Goal: Task Accomplishment & Management: Manage account settings

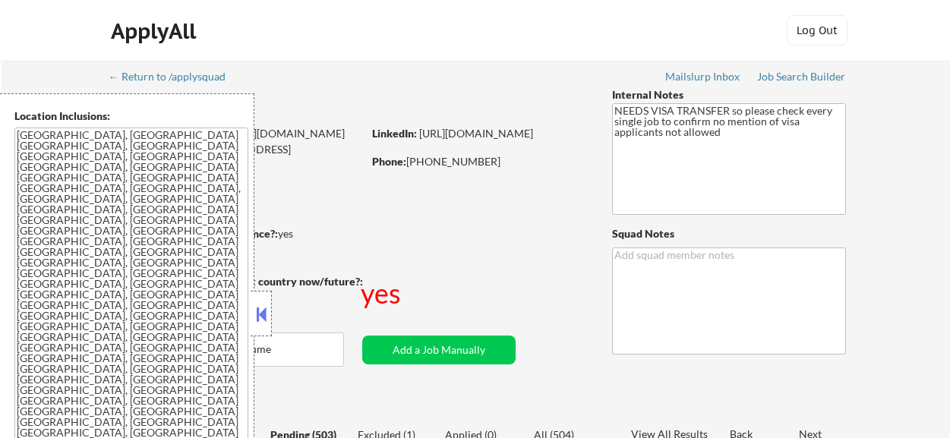
select select ""pending""
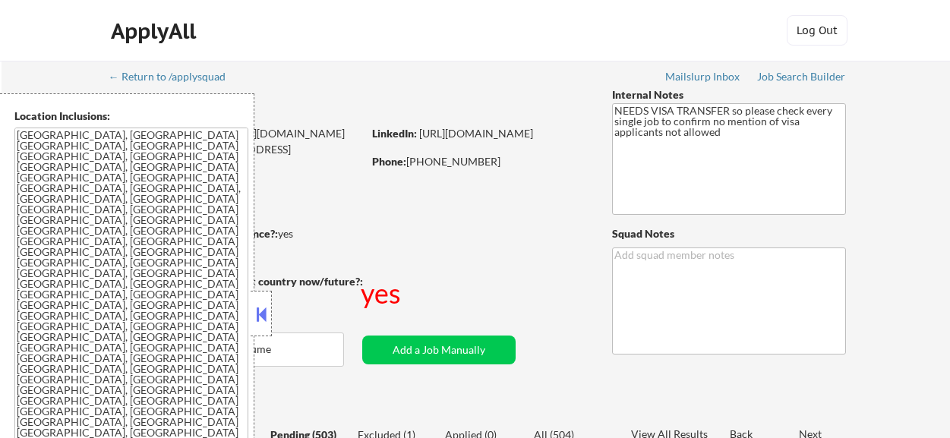
select select ""pending""
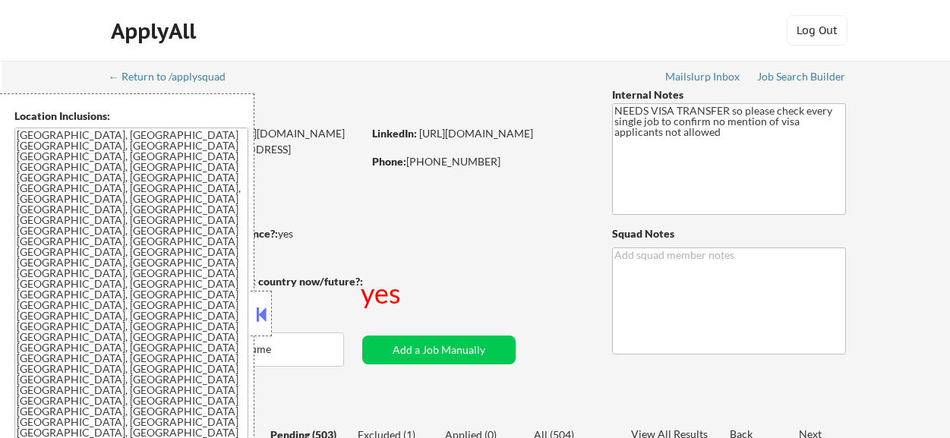
select select ""pending""
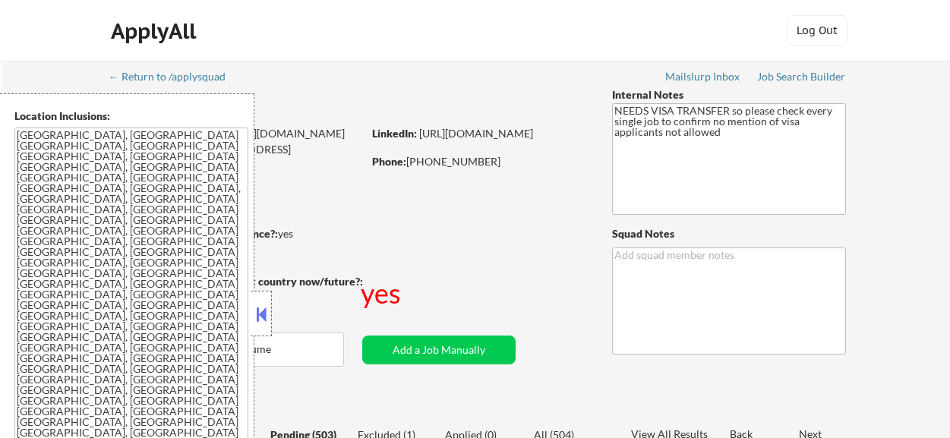
select select ""pending""
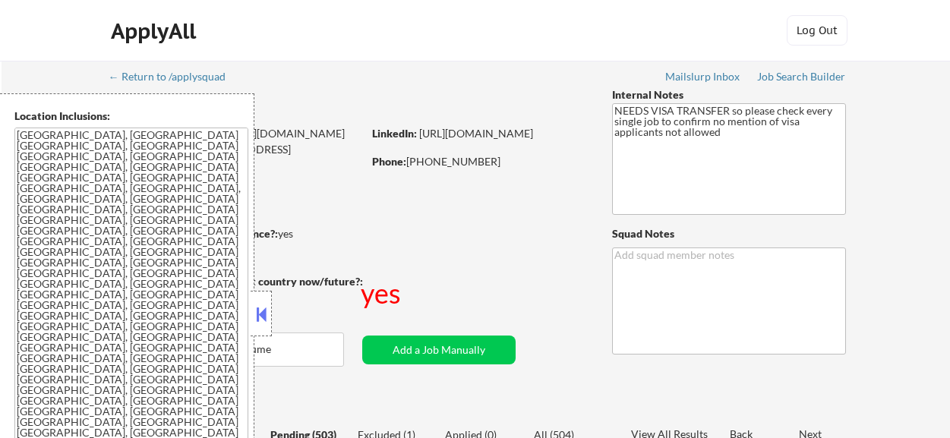
select select ""pending""
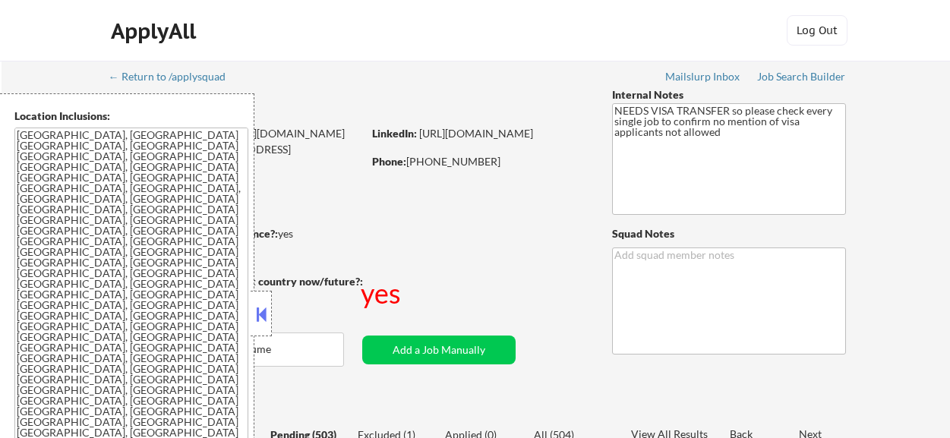
select select ""pending""
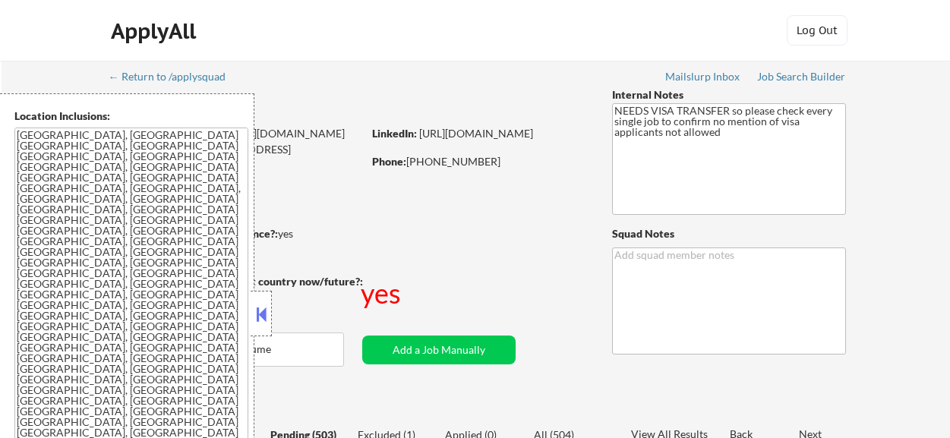
select select ""pending""
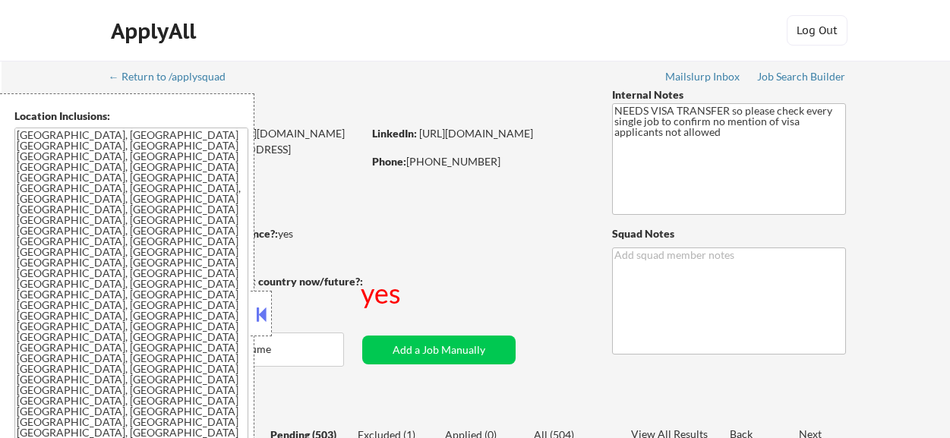
select select ""pending""
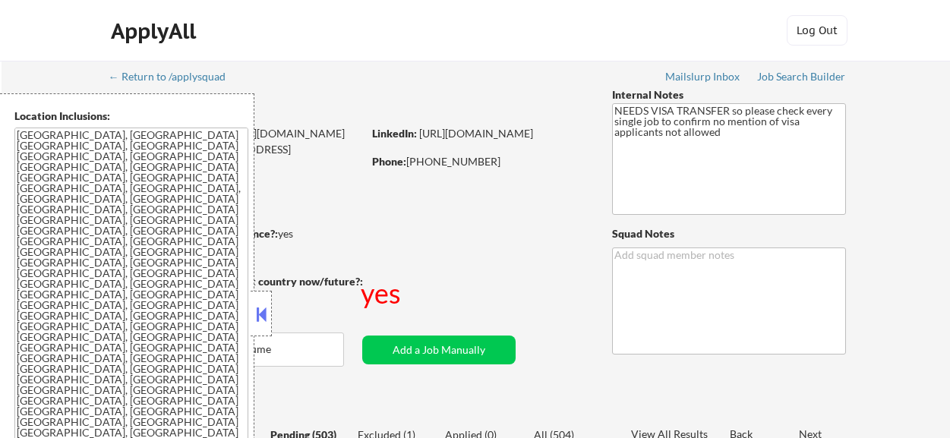
select select ""pending""
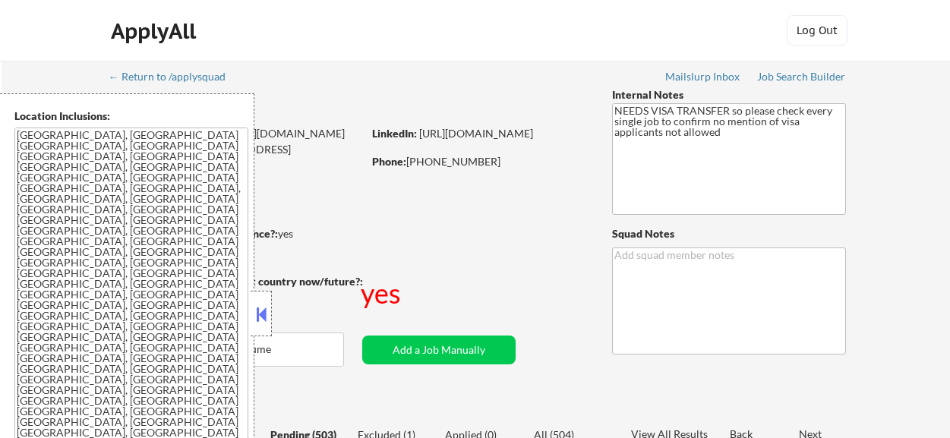
select select ""pending""
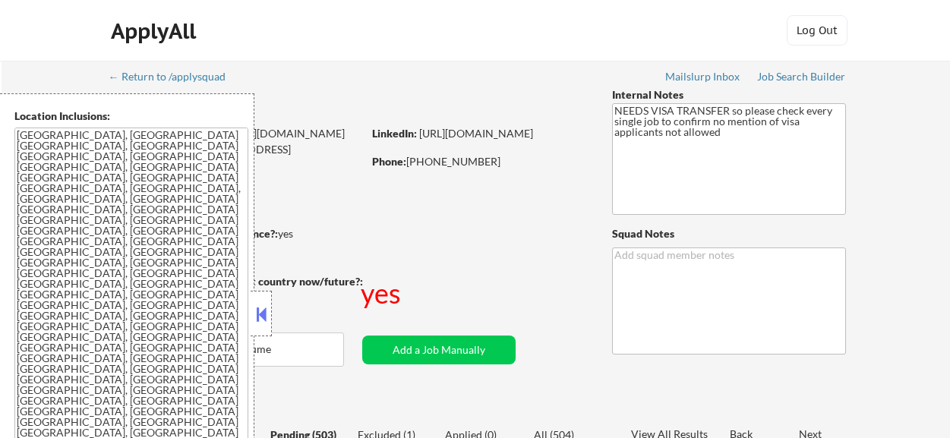
select select ""pending""
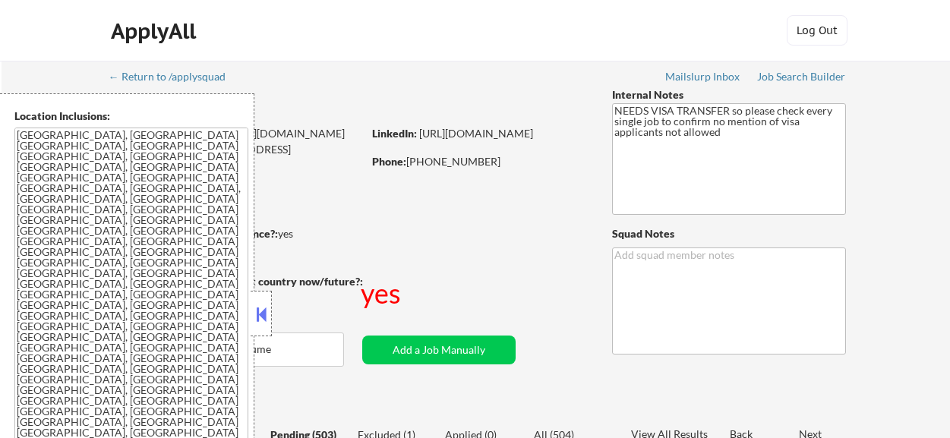
select select ""pending""
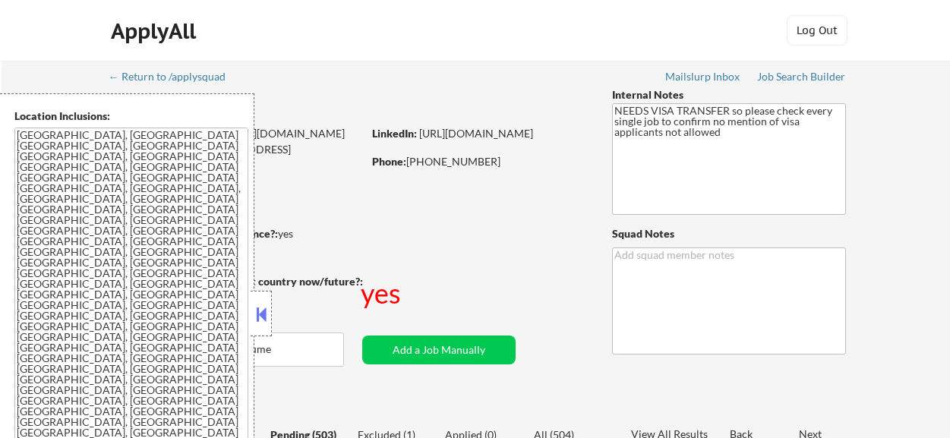
select select ""pending""
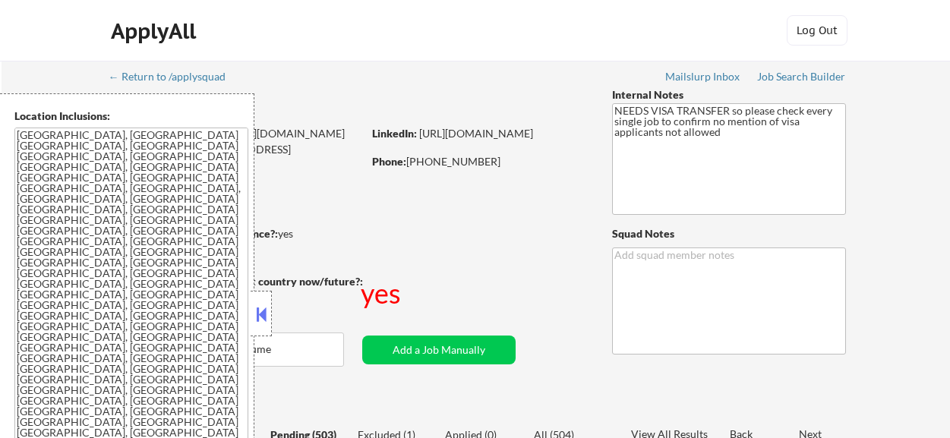
select select ""pending""
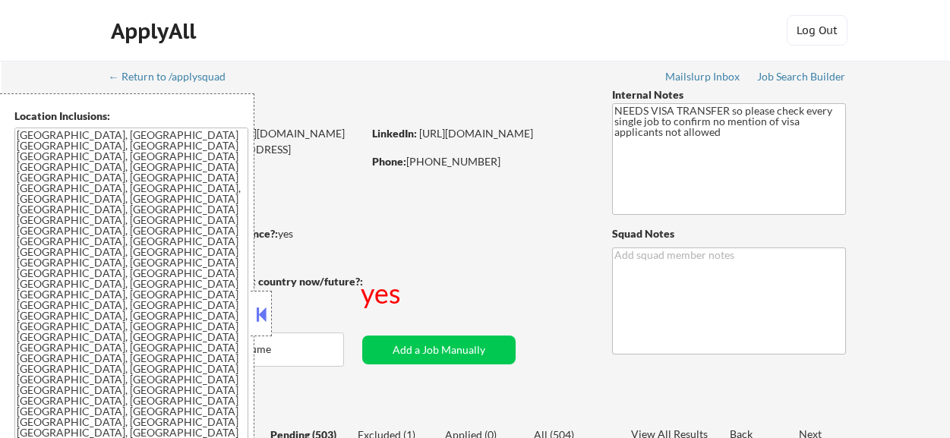
select select ""pending""
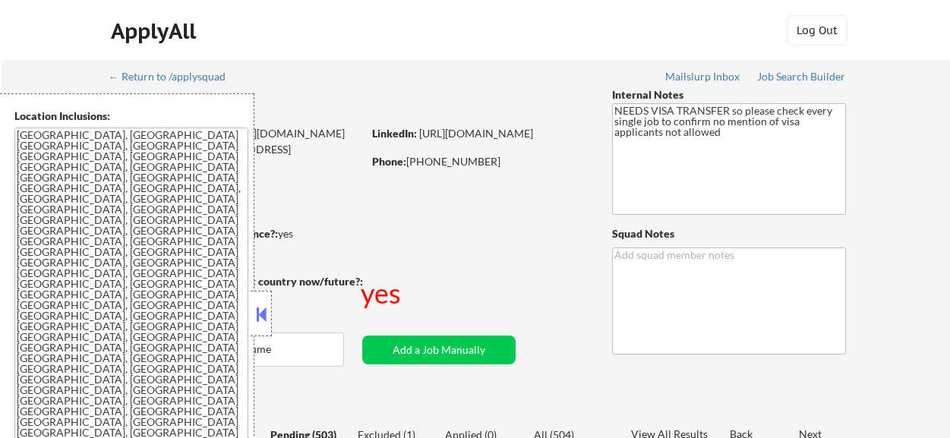
select select ""pending""
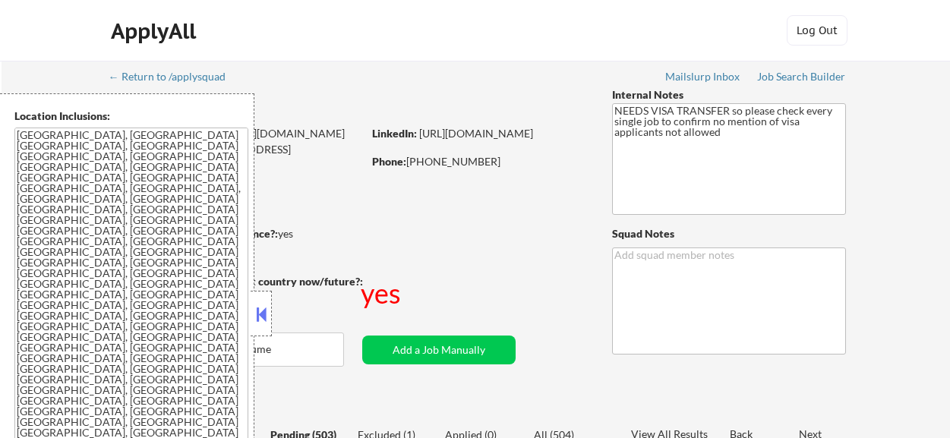
select select ""pending""
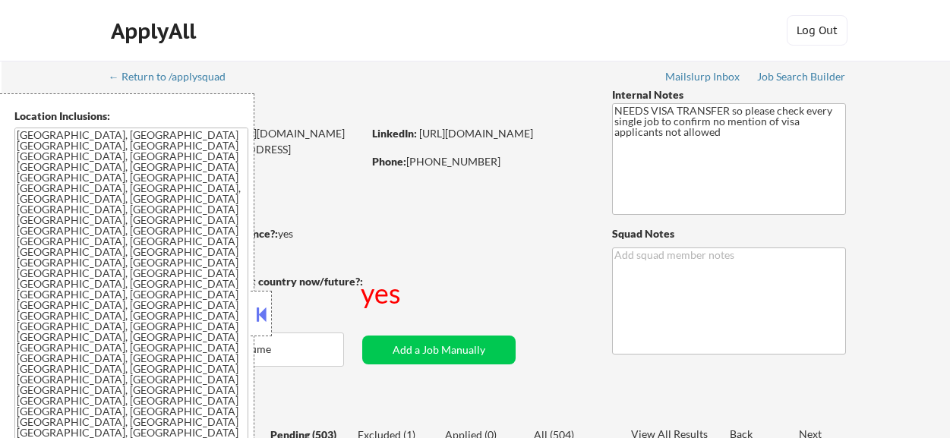
select select ""pending""
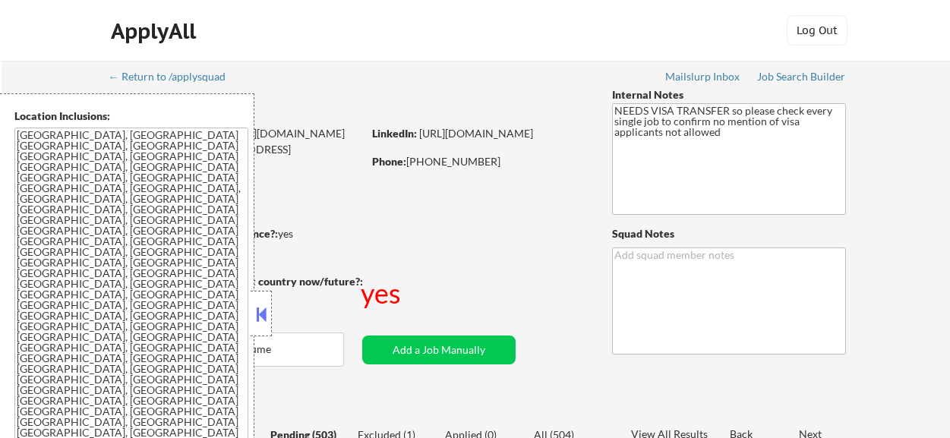
select select ""pending""
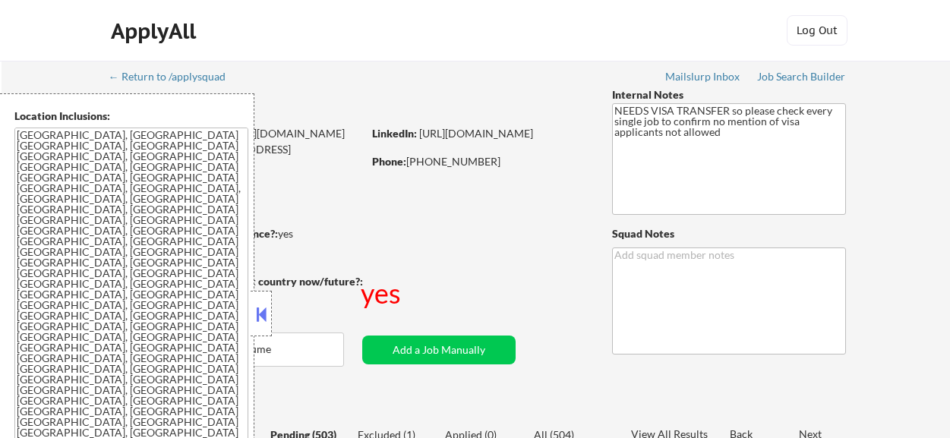
select select ""pending""
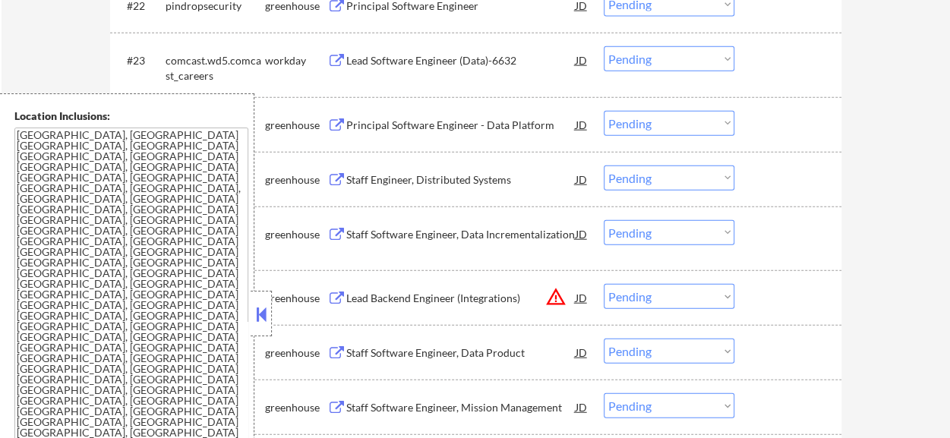
scroll to position [1753, 0]
